Goal: Book appointment/travel/reservation

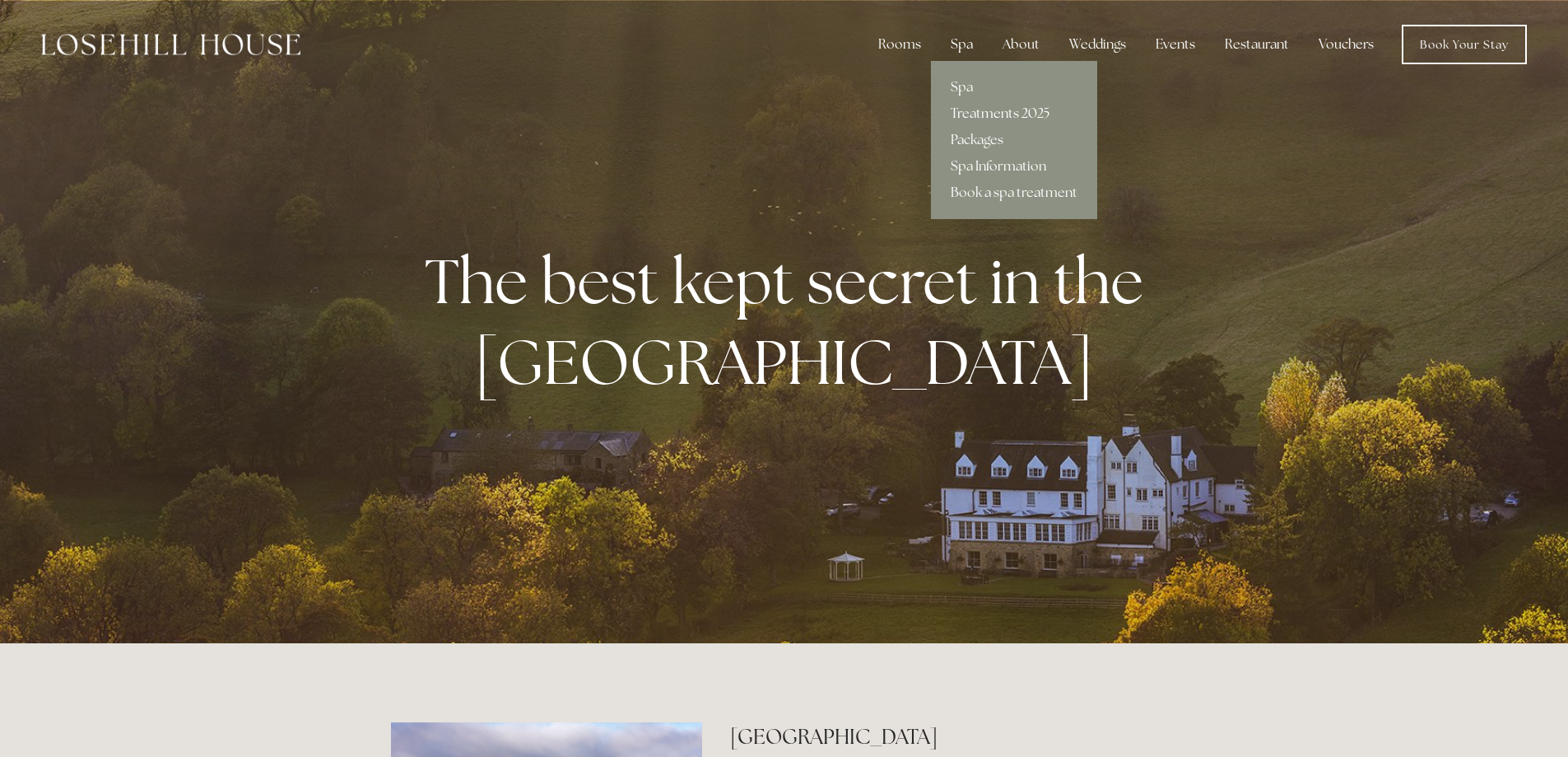
click at [987, 111] on link "Treatments 2025" at bounding box center [1014, 114] width 166 height 26
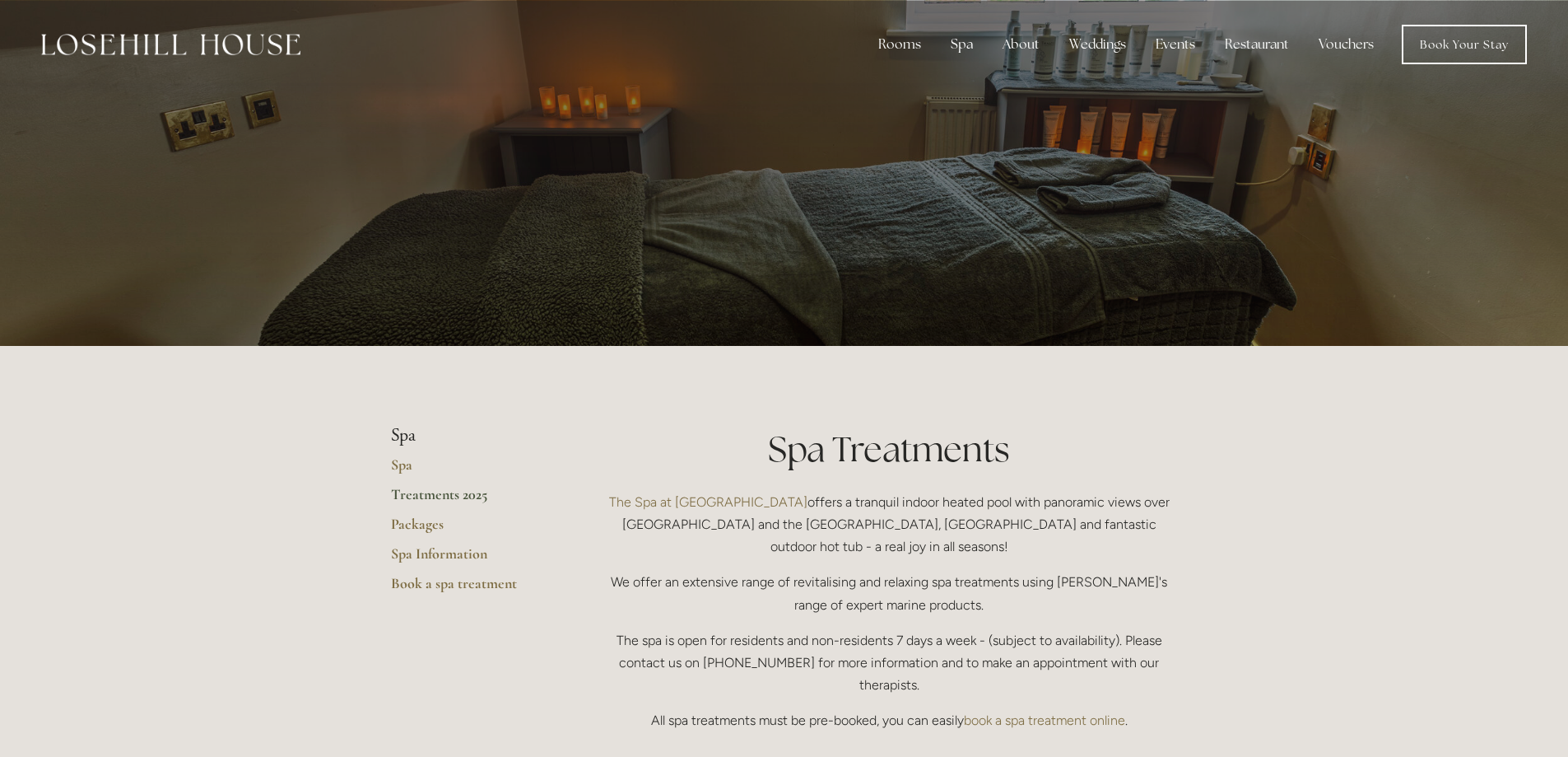
click at [419, 494] on link "Treatments 2025" at bounding box center [469, 500] width 157 height 29
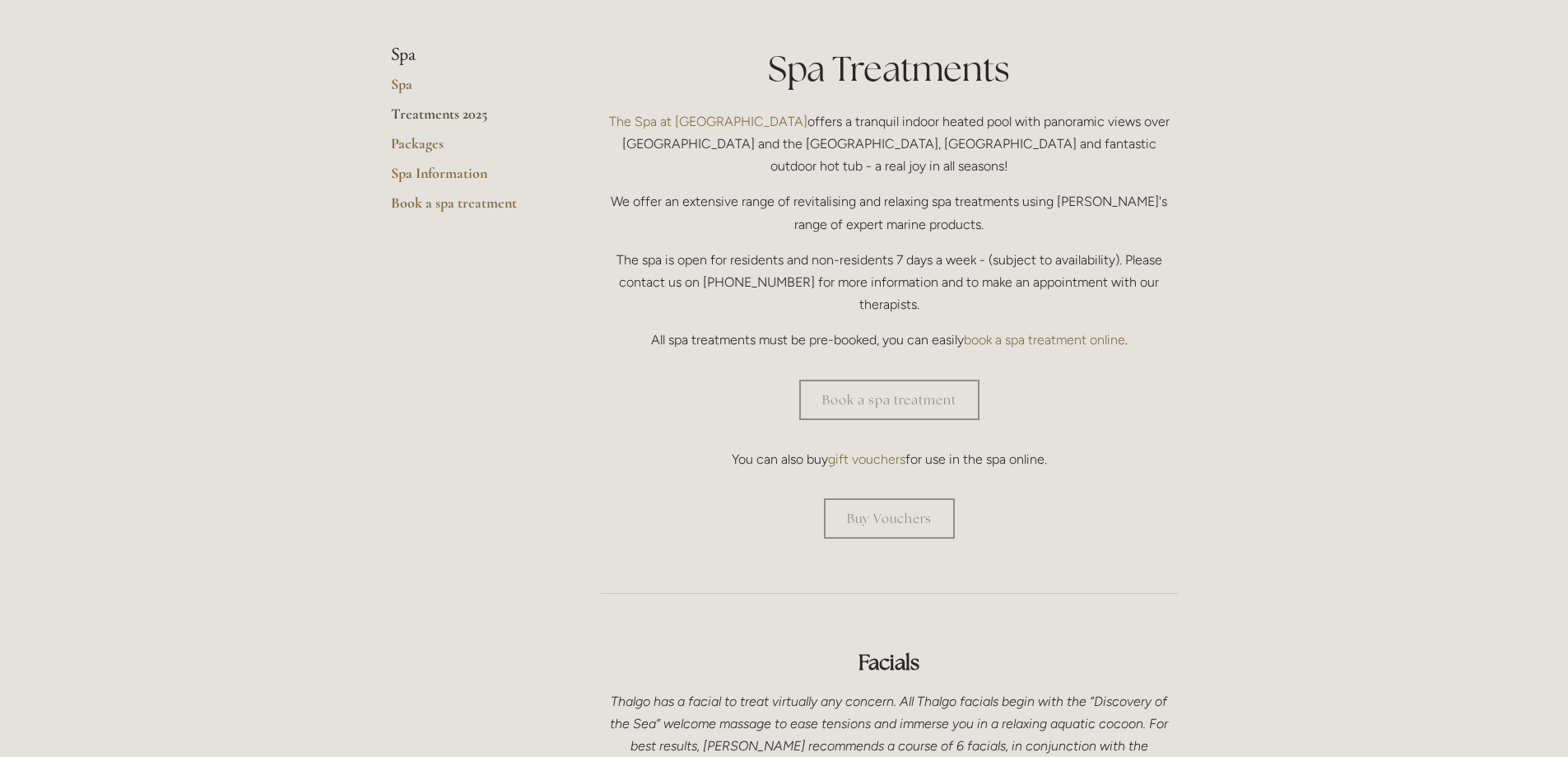
scroll to position [82, 0]
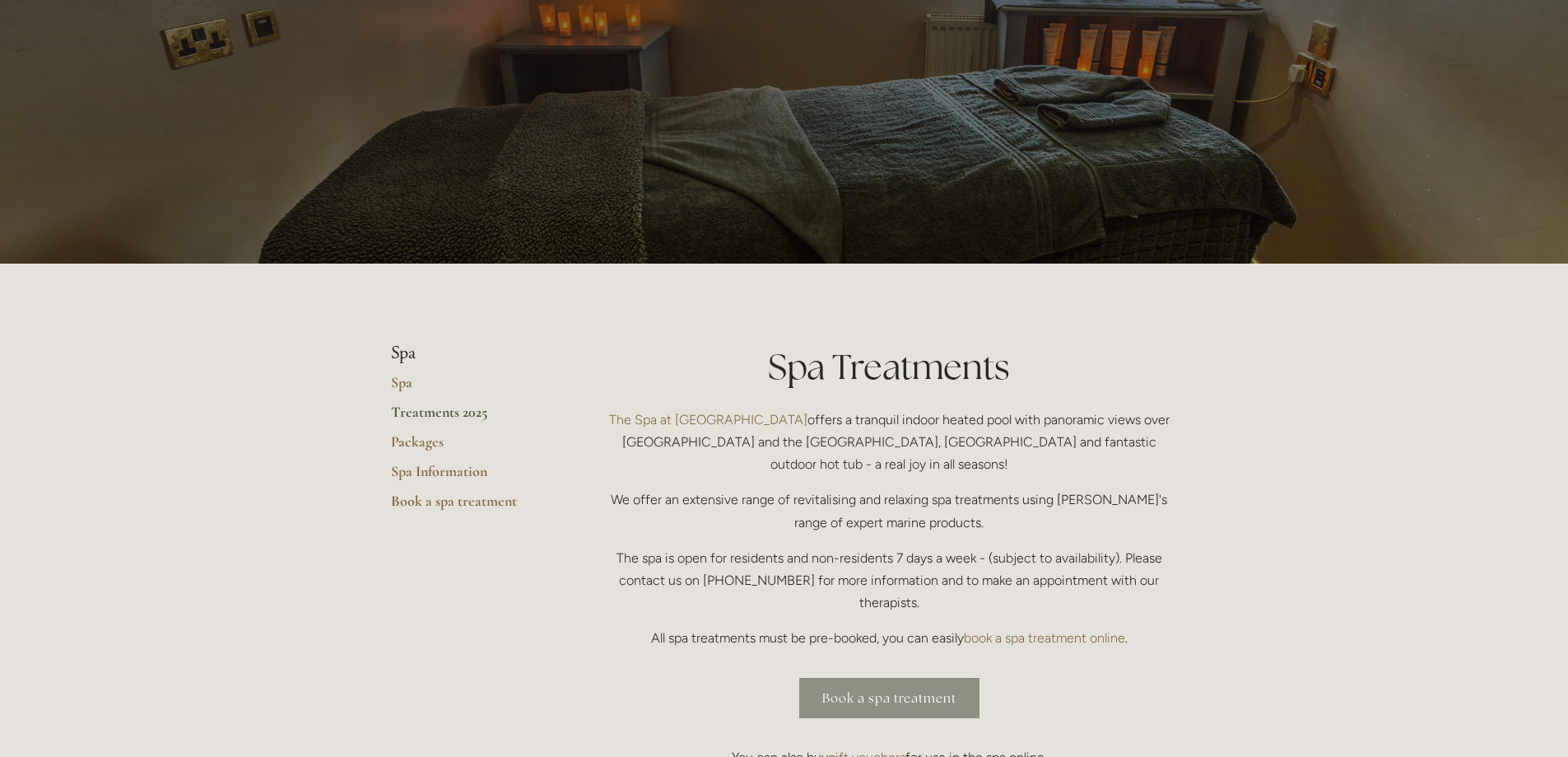
click at [899, 678] on link "Book a spa treatment" at bounding box center [889, 697] width 181 height 41
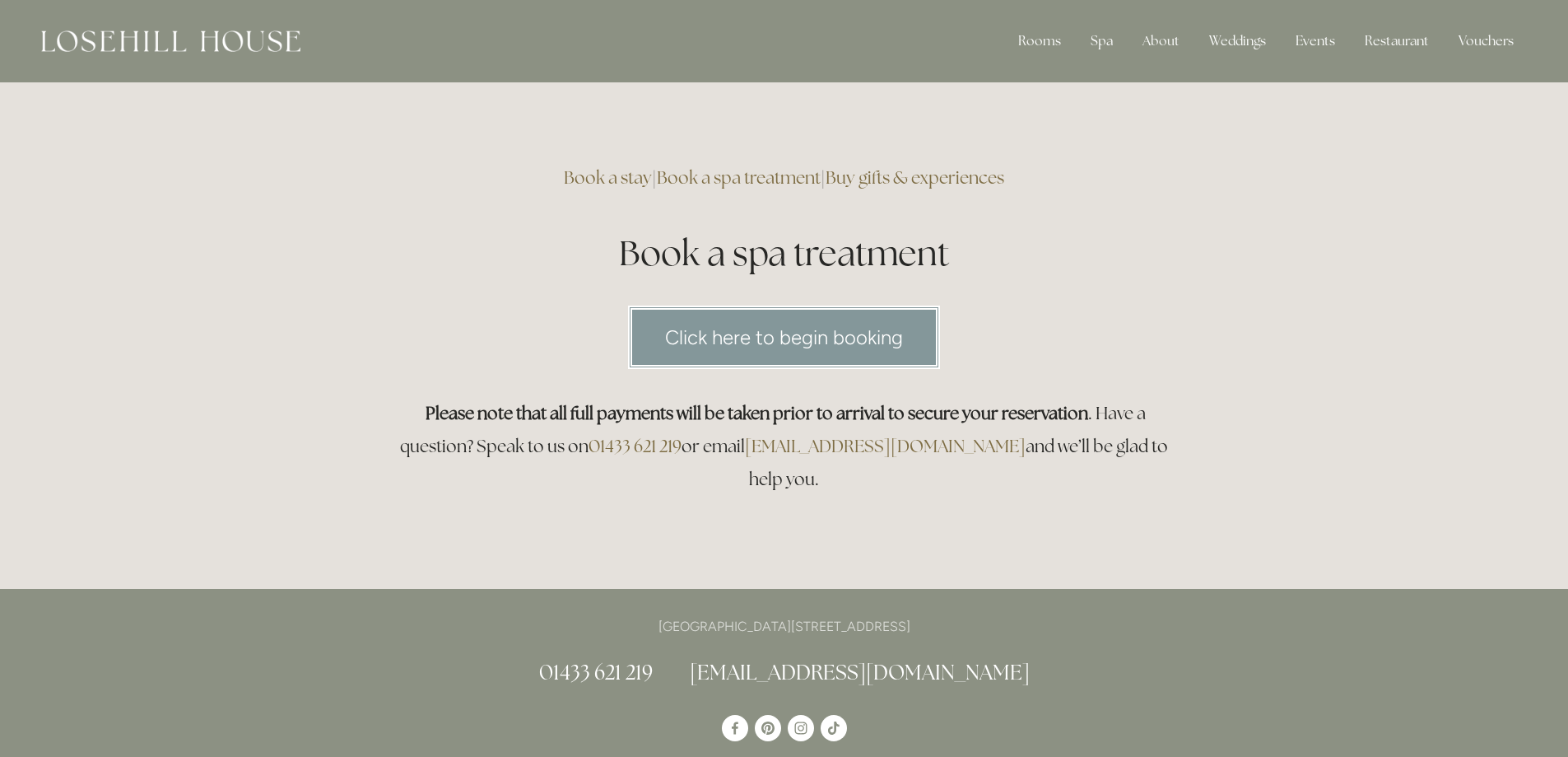
click at [769, 313] on link "Click here to begin booking" at bounding box center [784, 337] width 312 height 63
